Goal: Transaction & Acquisition: Subscribe to service/newsletter

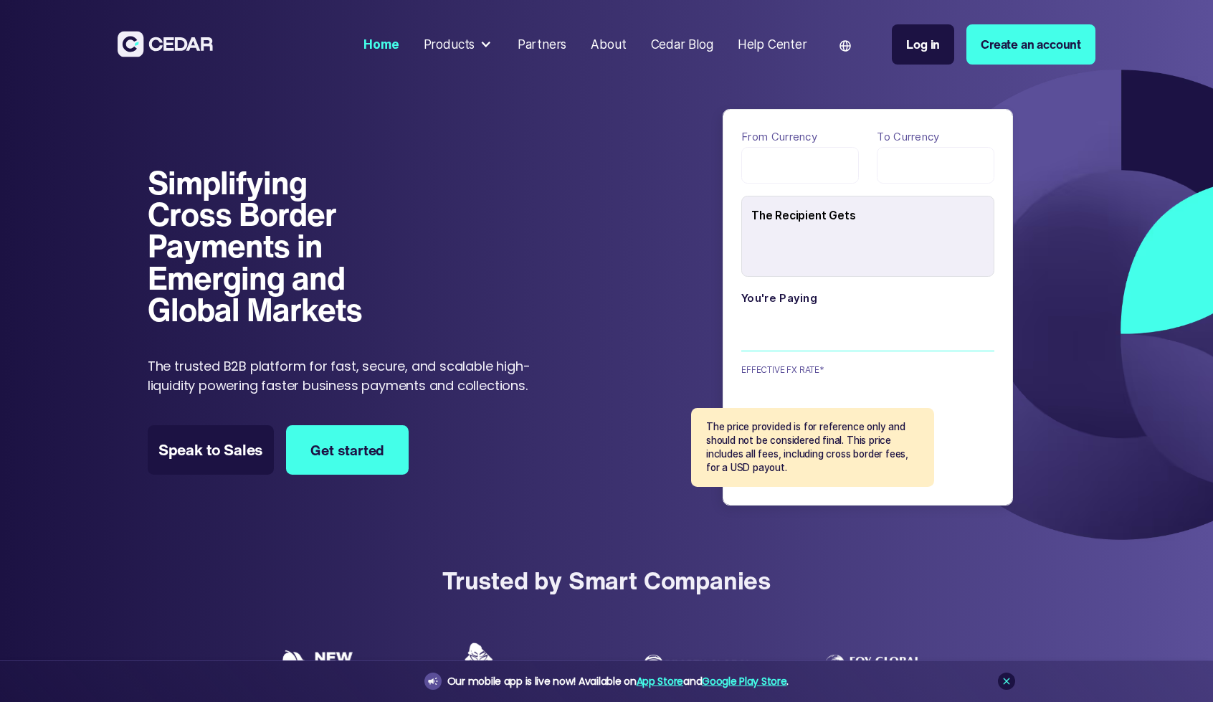
type input "******"
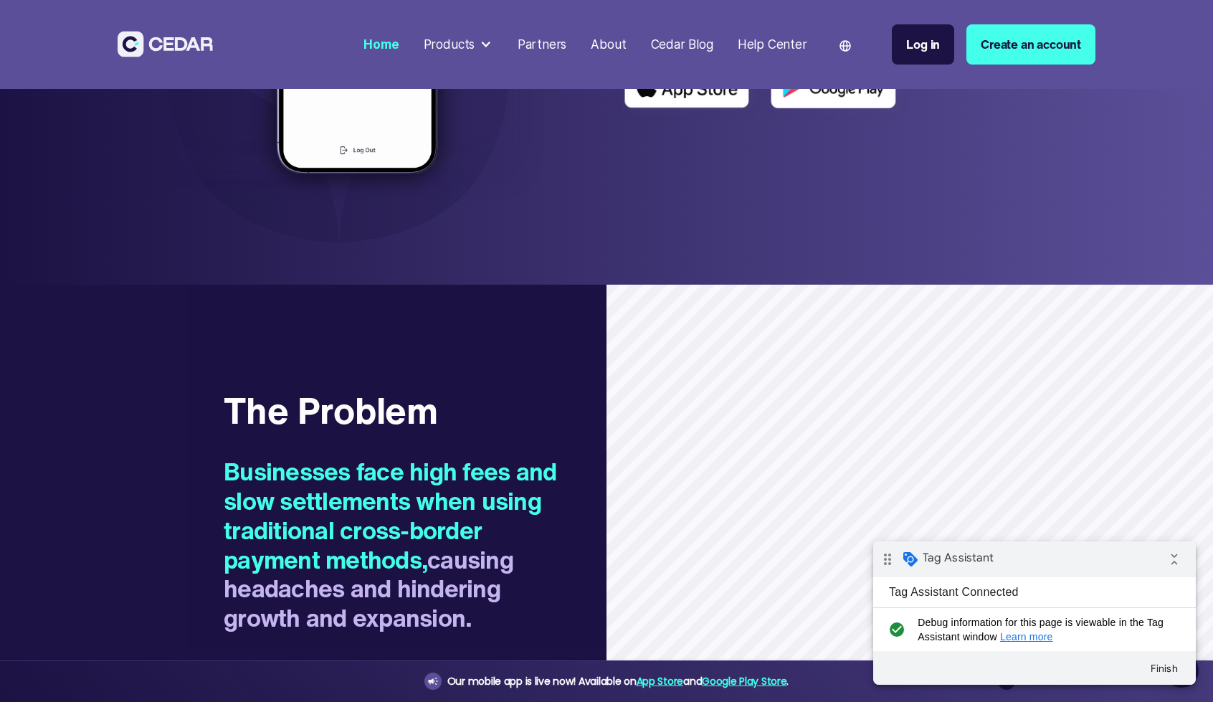
scroll to position [1003, 0]
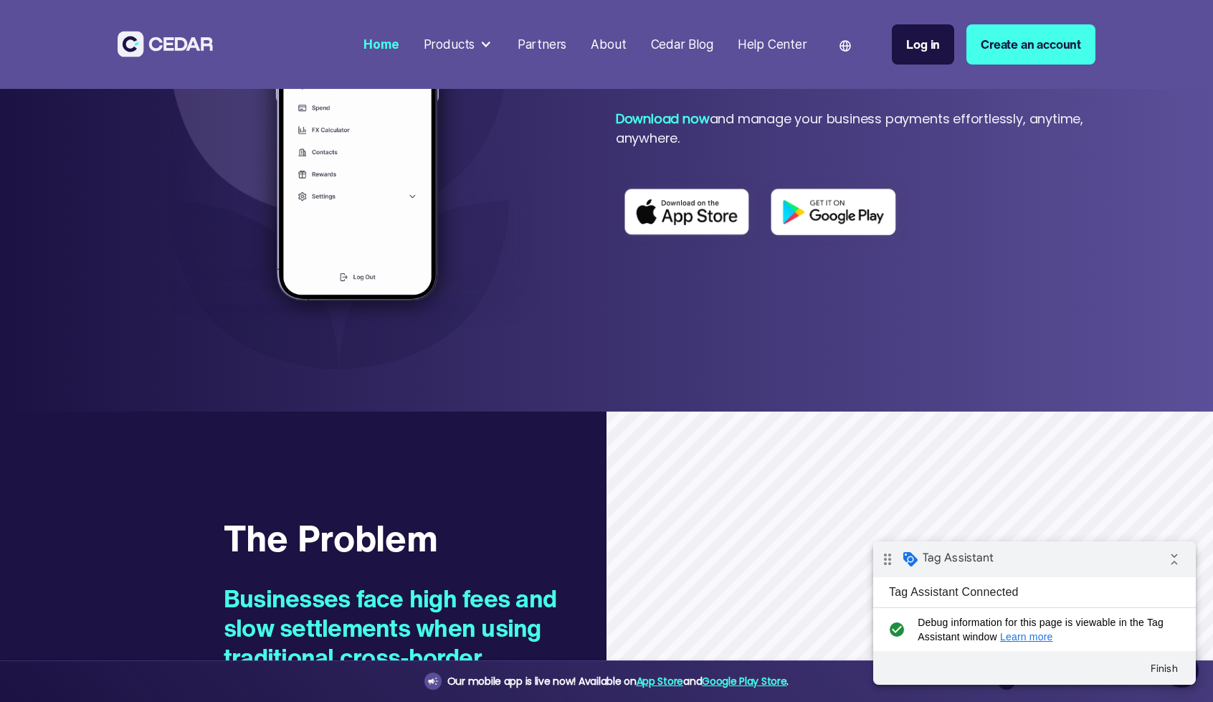
click at [528, 213] on img at bounding box center [357, 133] width 382 height 472
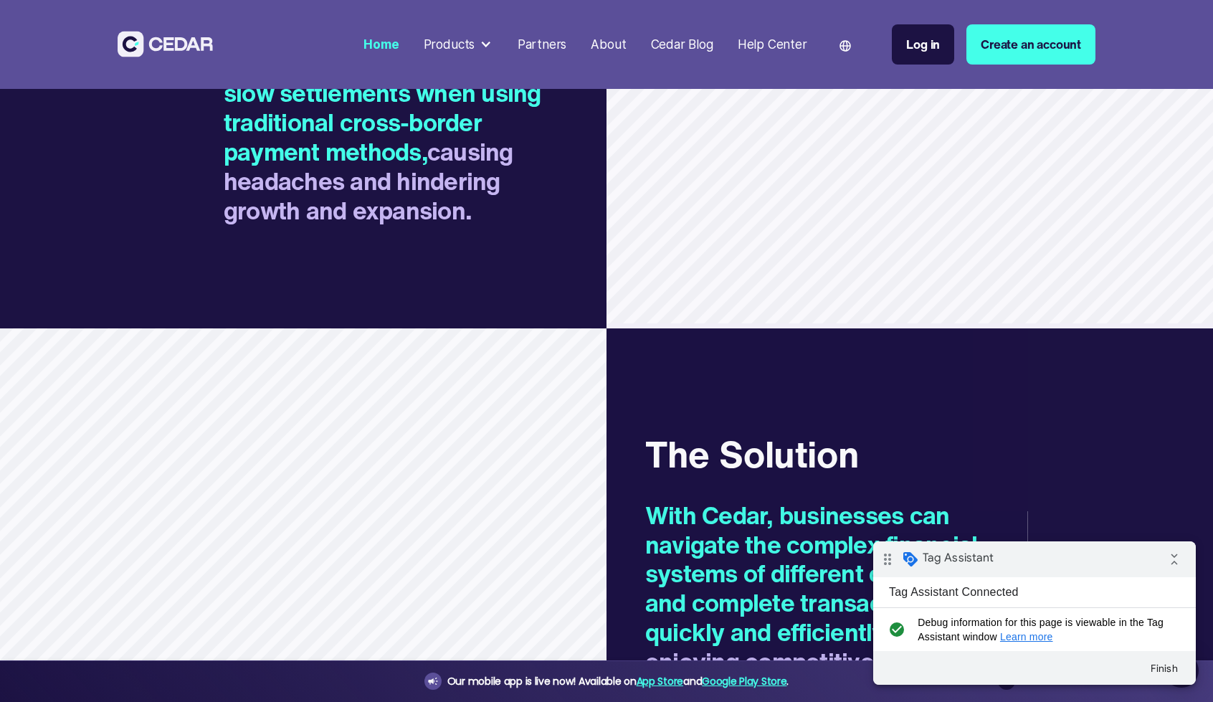
scroll to position [1411, 0]
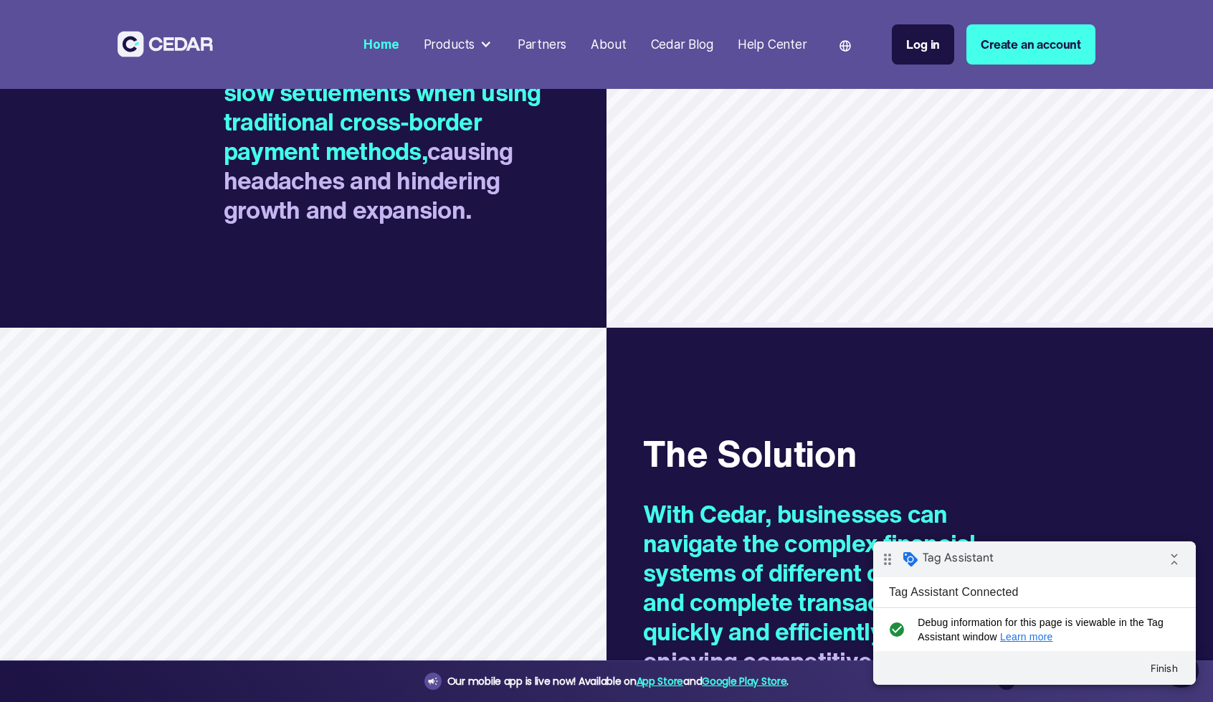
click at [402, 212] on h2 "Businesses face high fees and slow settlements when using traditional cross-bor…" at bounding box center [397, 136] width 346 height 176
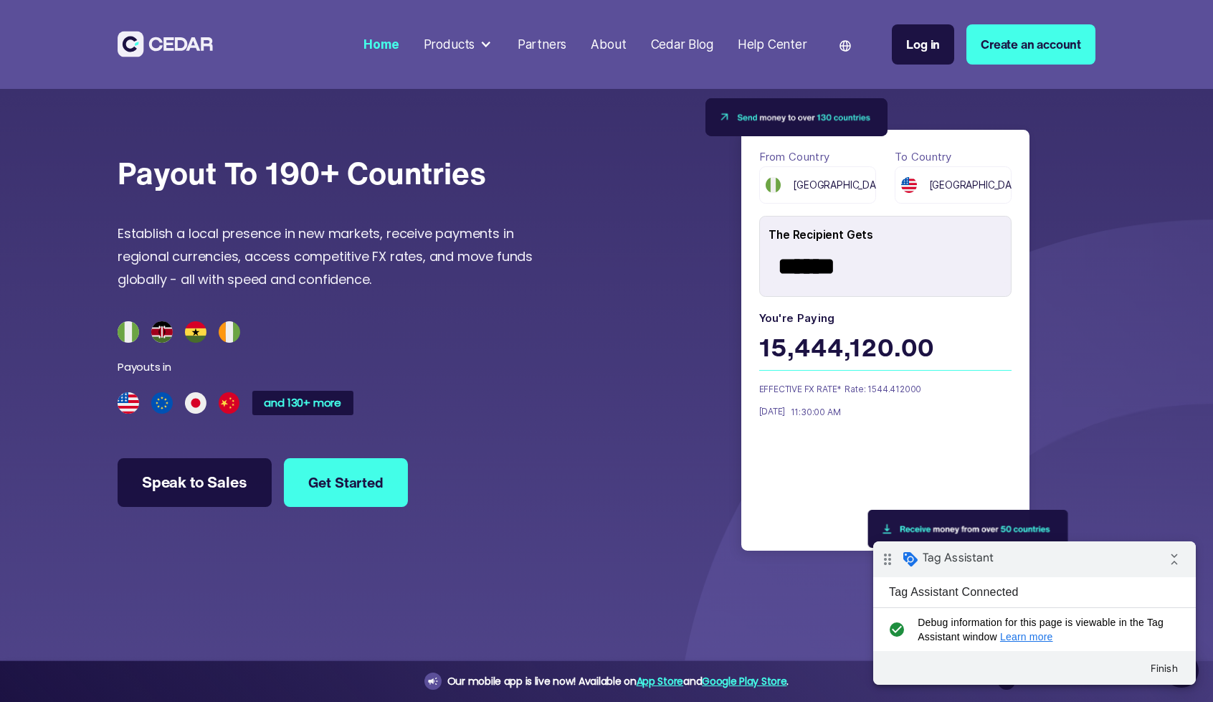
scroll to position [3990, 0]
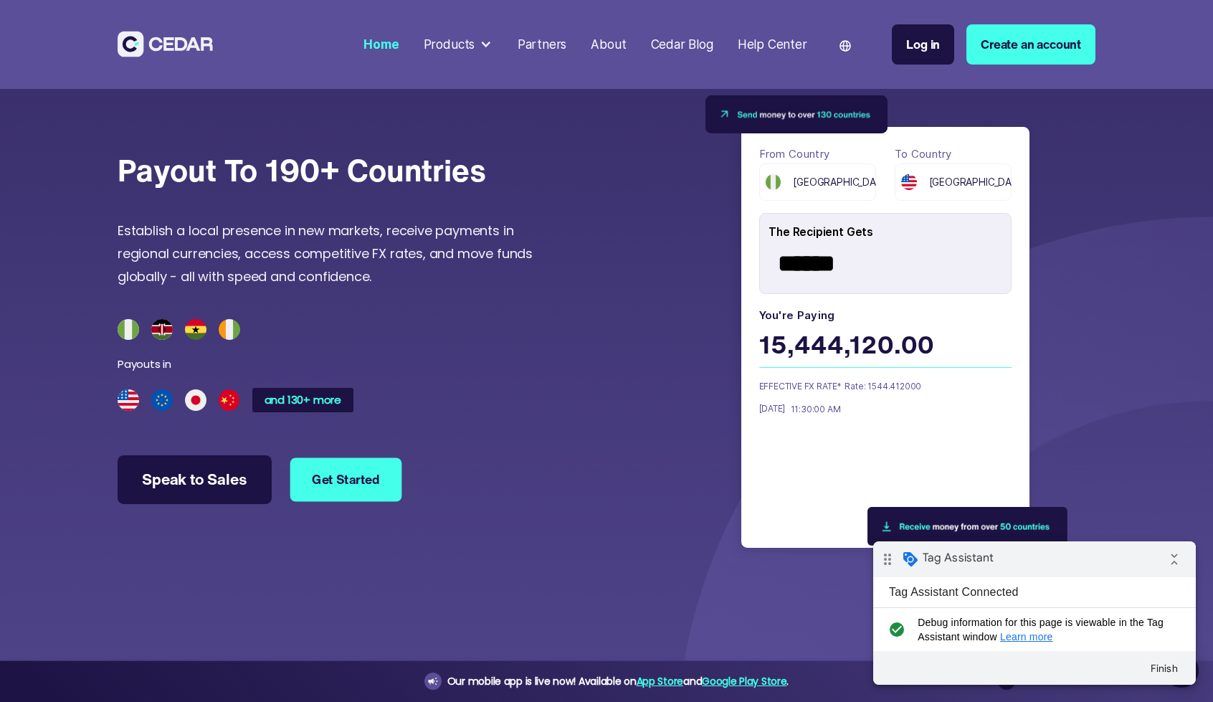
click at [333, 501] on link "Get Started" at bounding box center [346, 480] width 112 height 44
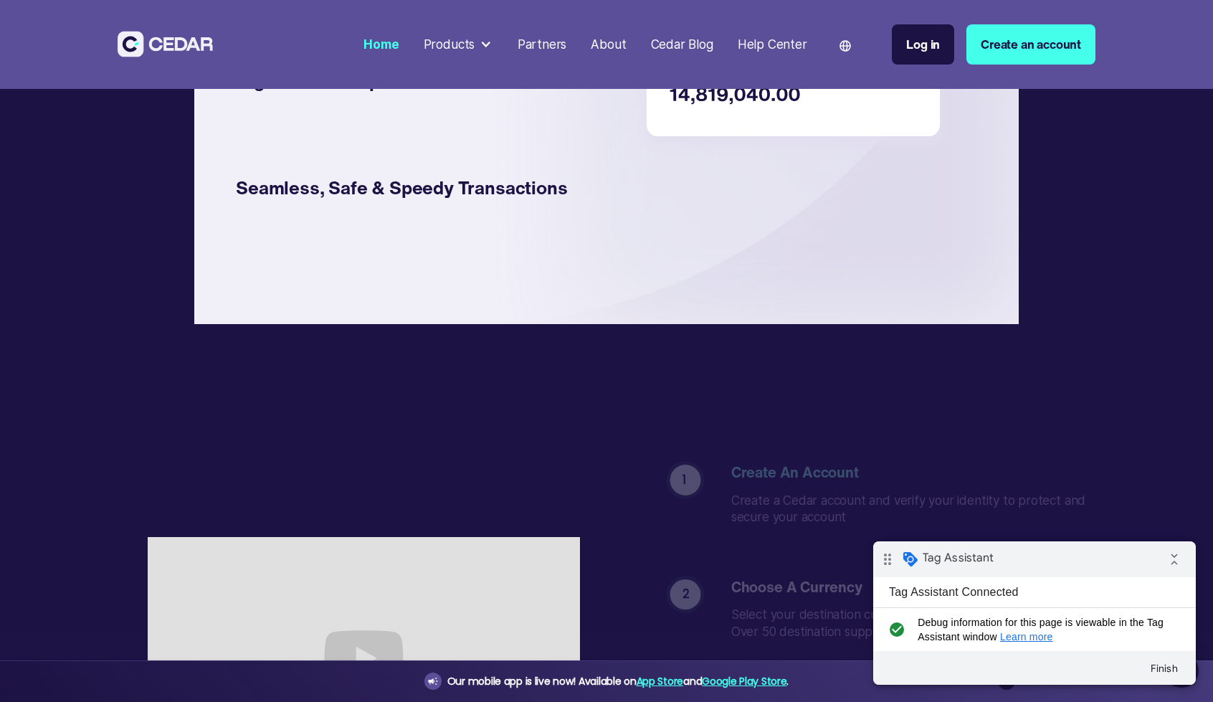
scroll to position [2532, 0]
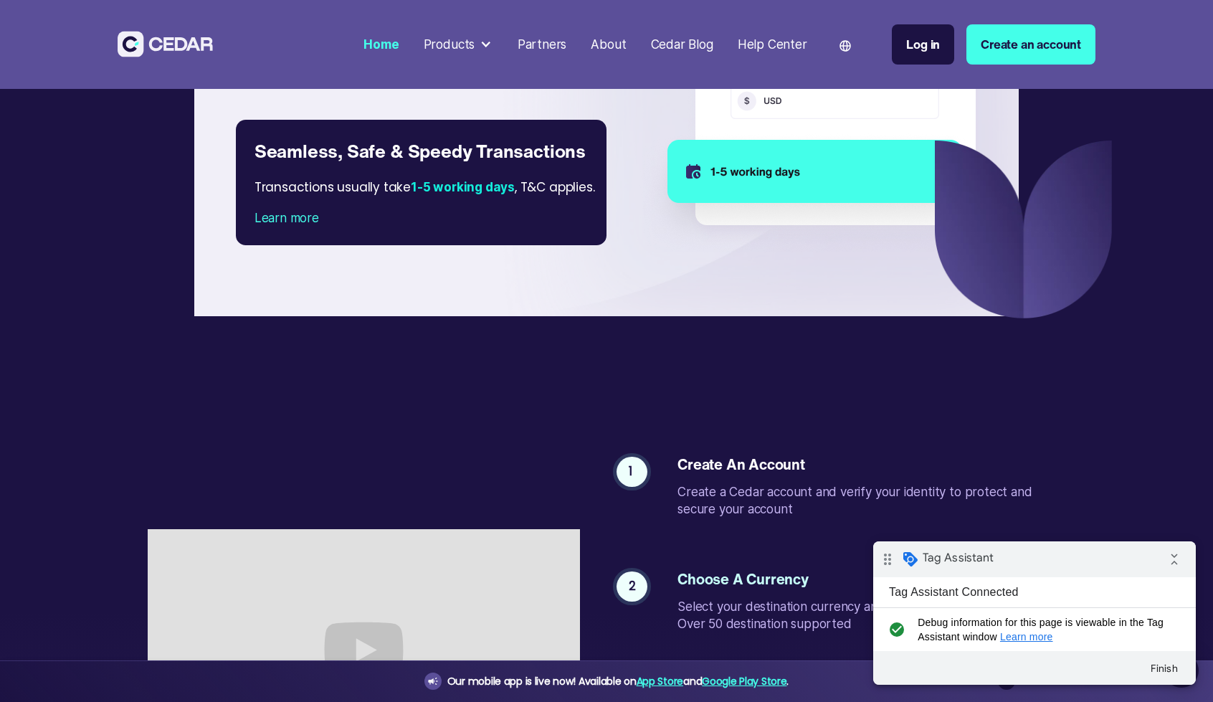
click at [611, 42] on div "About" at bounding box center [608, 44] width 35 height 19
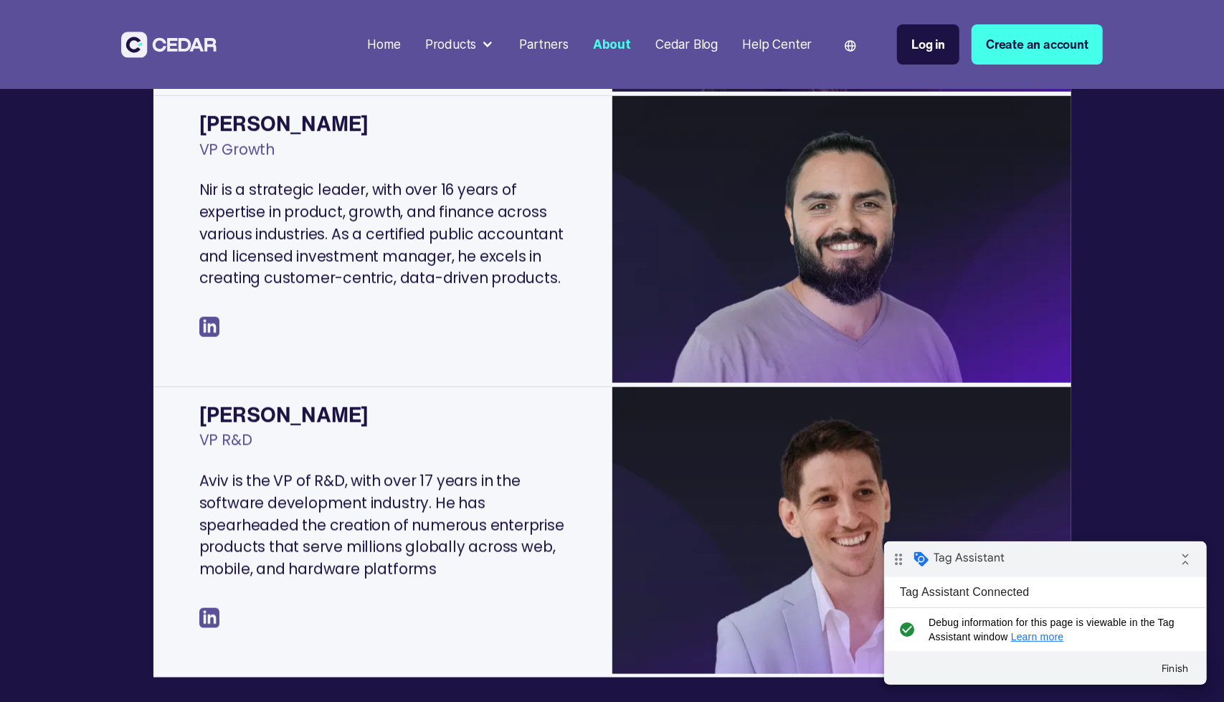
scroll to position [901, 0]
